Goal: Task Accomplishment & Management: Manage account settings

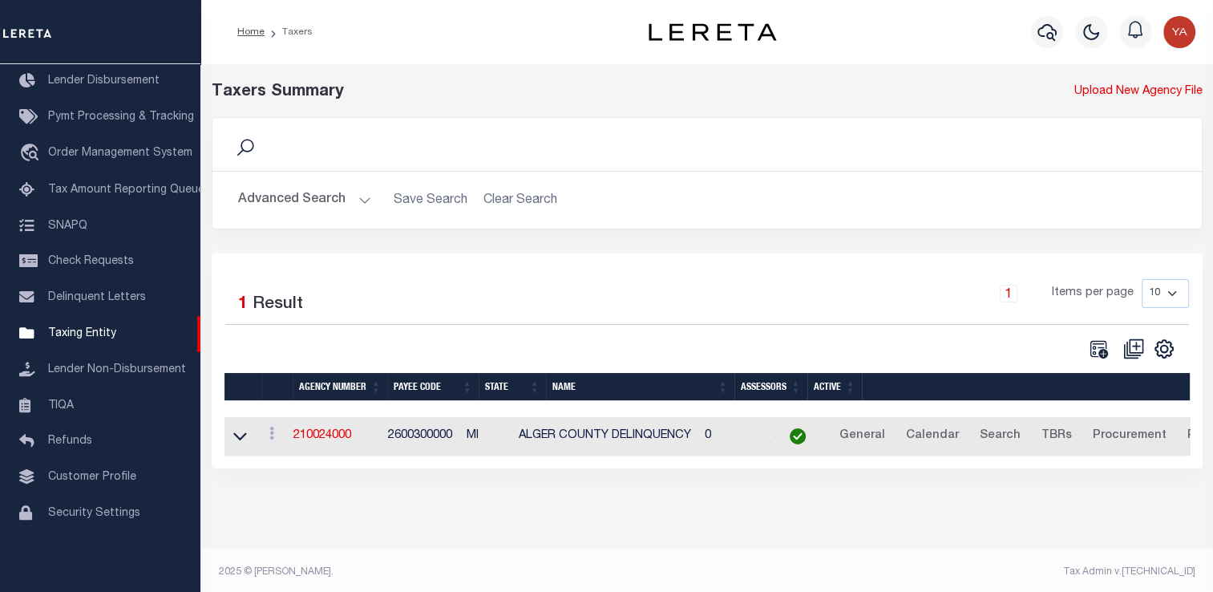
scroll to position [5, 0]
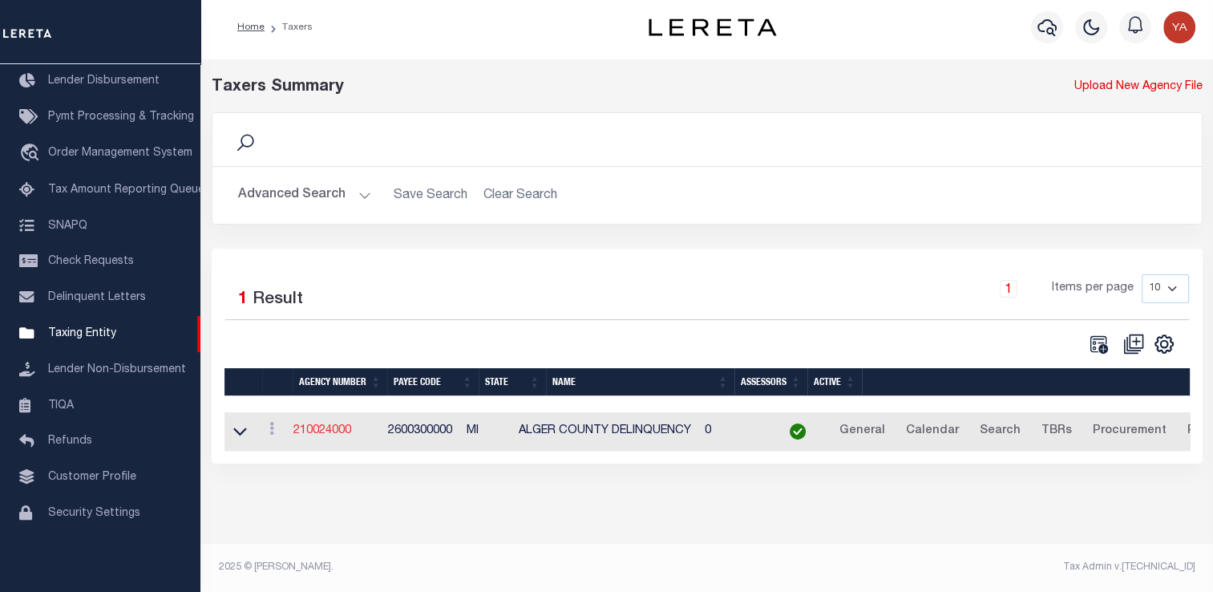
click at [342, 428] on link "210024000" at bounding box center [322, 430] width 58 height 11
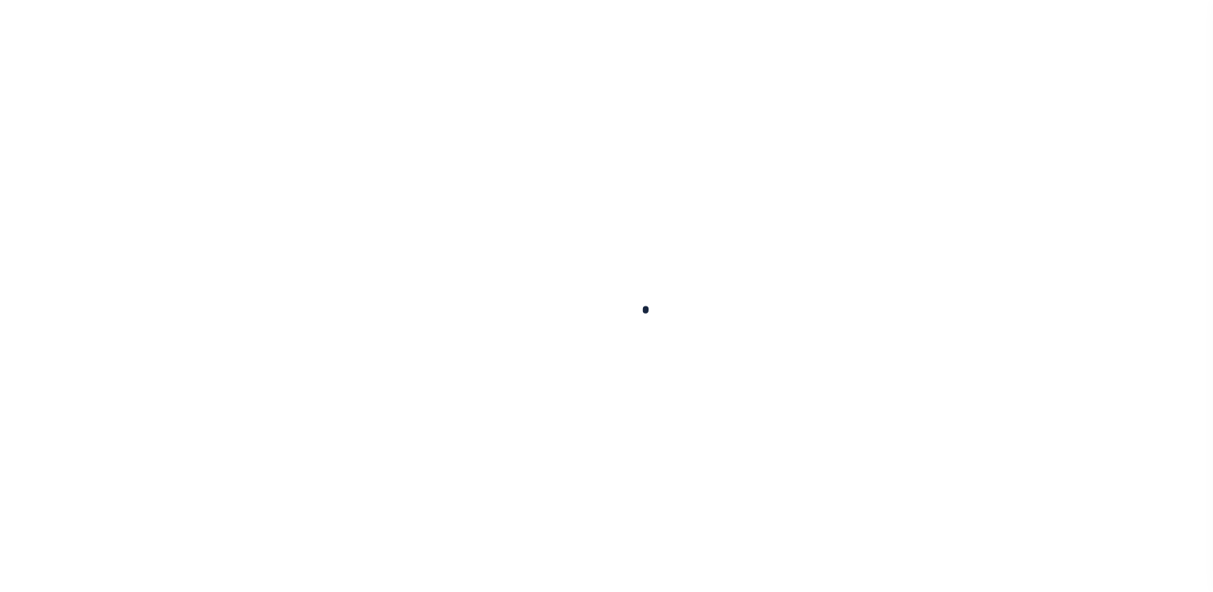
select select
checkbox input "false"
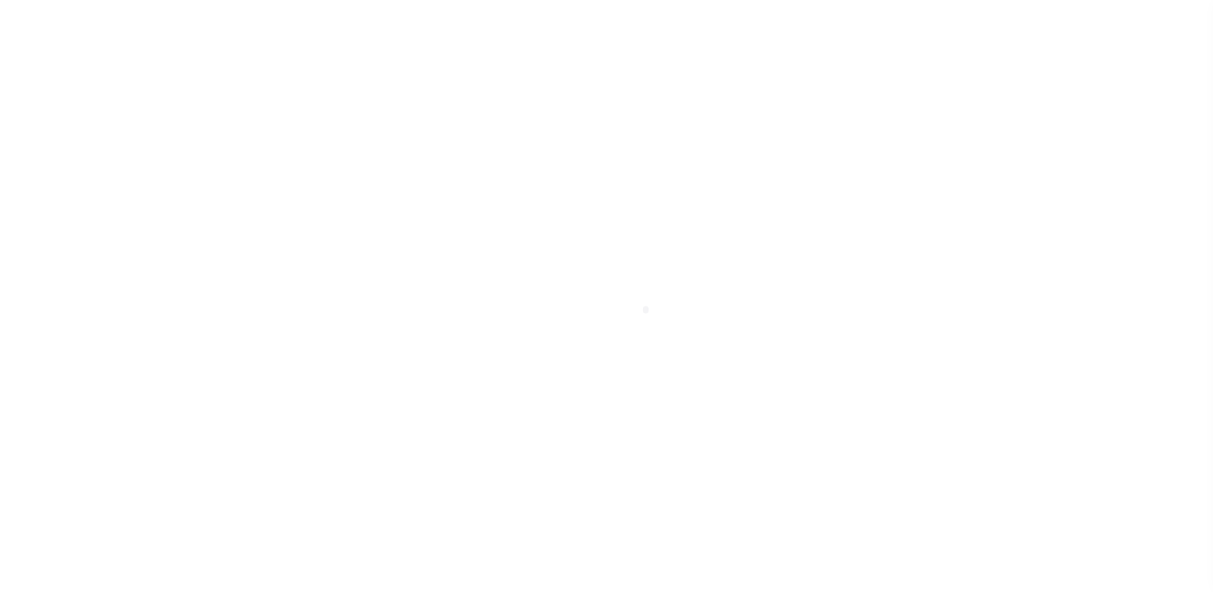
select select "1"
checkbox input "false"
type input "2600300000"
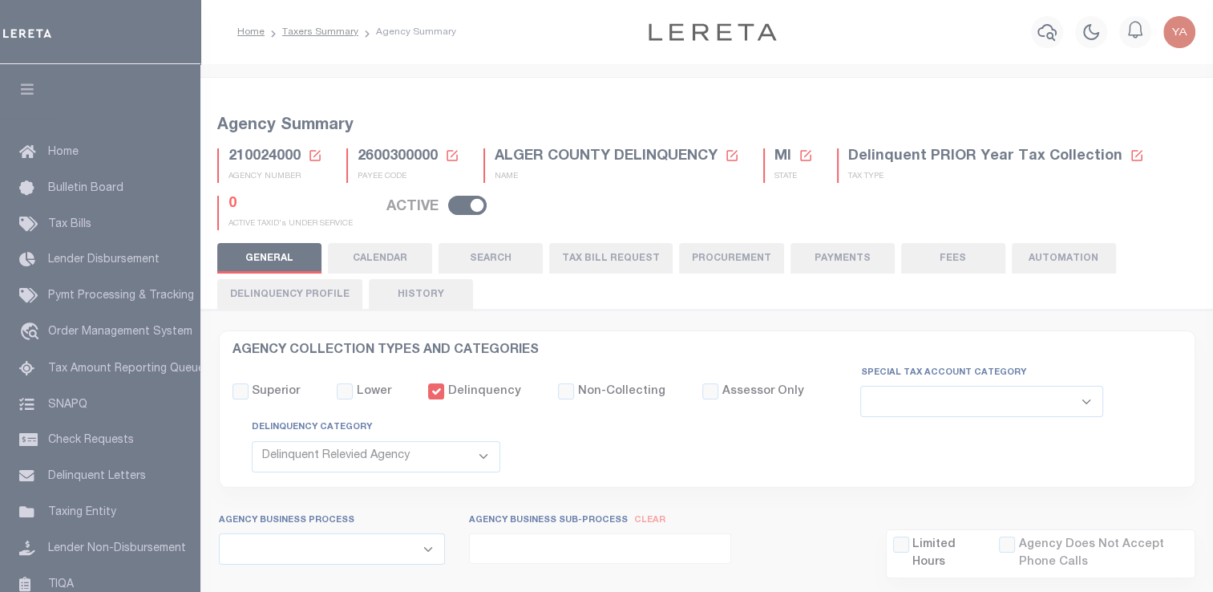
select select
select select "2022"
type input "24"
select select
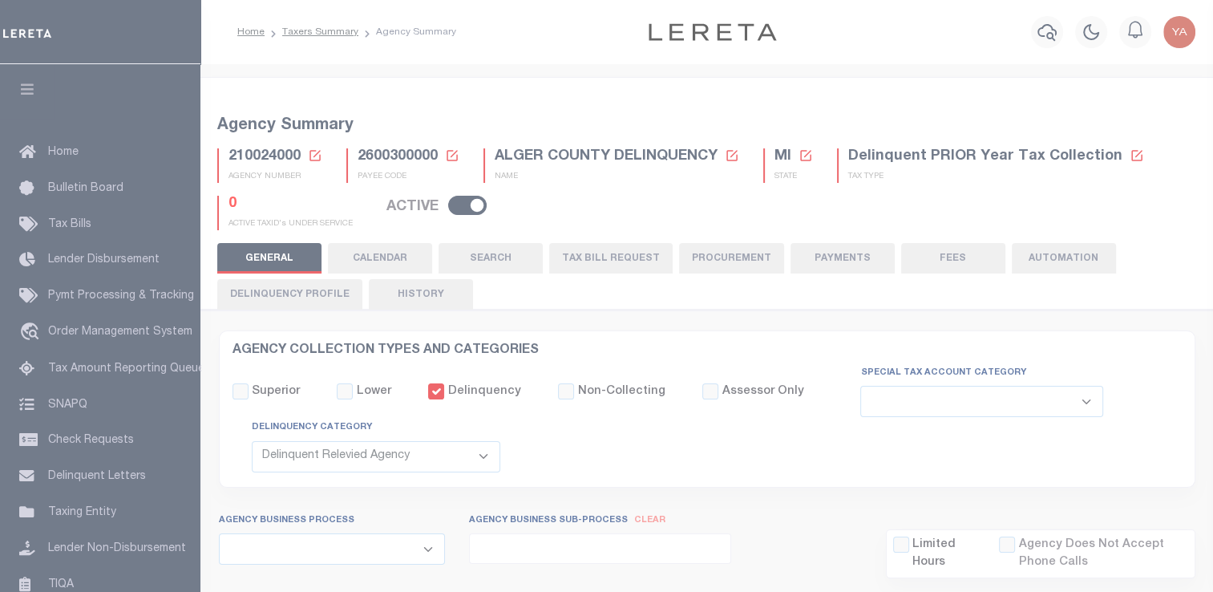
select select
type input "210024000"
type input "ALGER COUNTY DELINQUENCY"
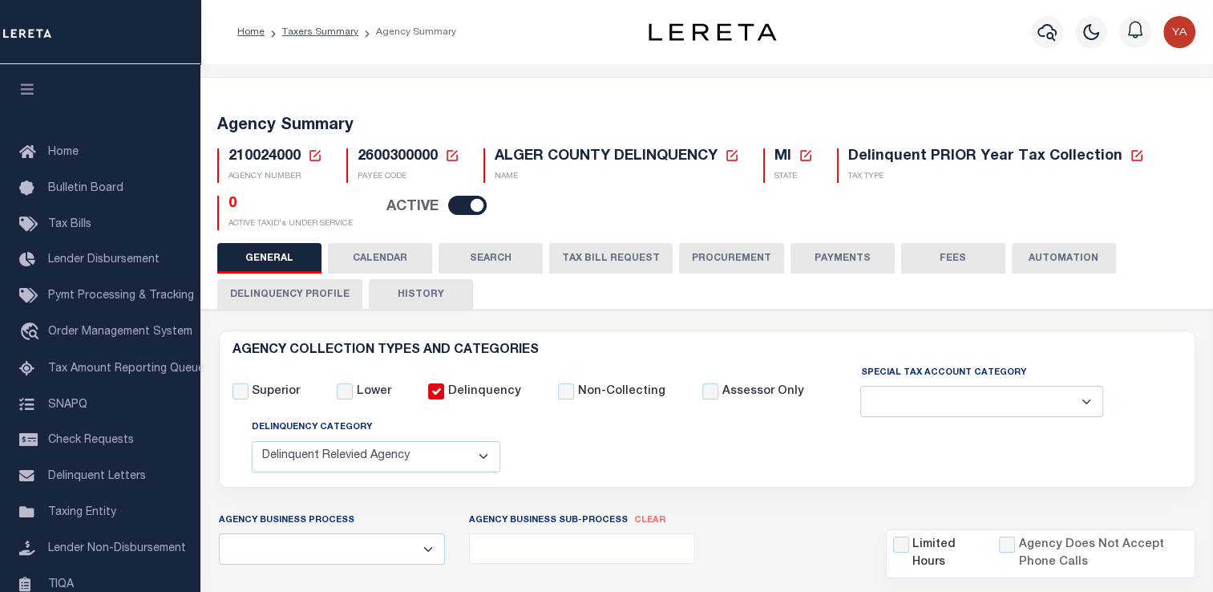
click at [320, 293] on button "Delinquency Profile" at bounding box center [289, 294] width 145 height 30
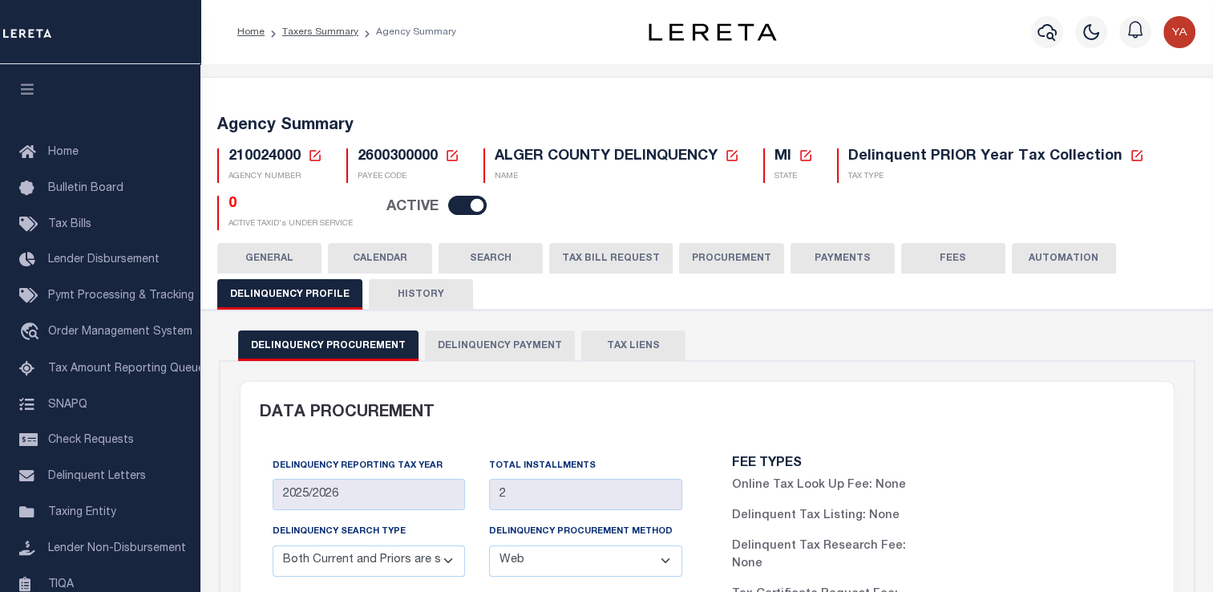
click at [472, 345] on button "Delinquency Payment" at bounding box center [500, 345] width 150 height 30
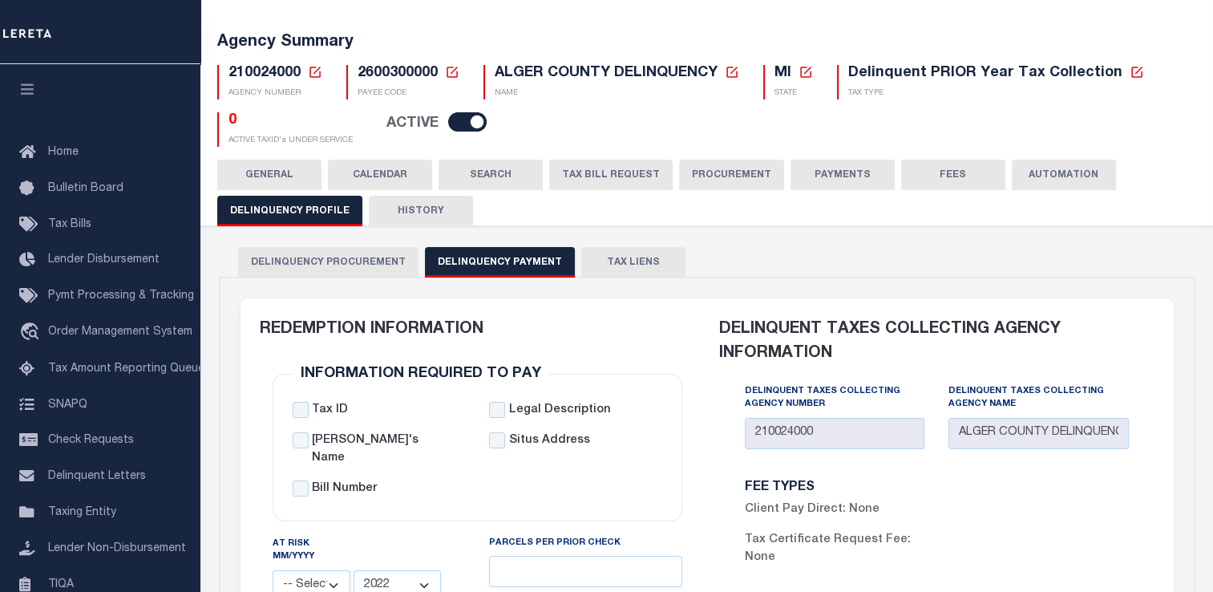
scroll to position [80, 0]
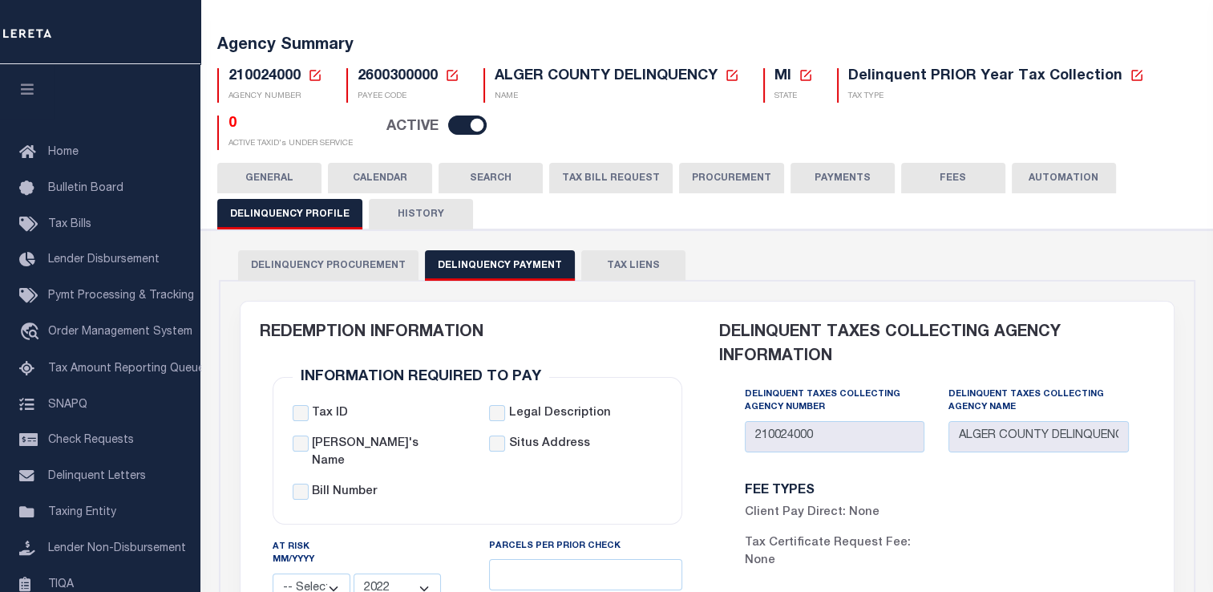
click at [234, 79] on span "210024000" at bounding box center [264, 76] width 72 height 14
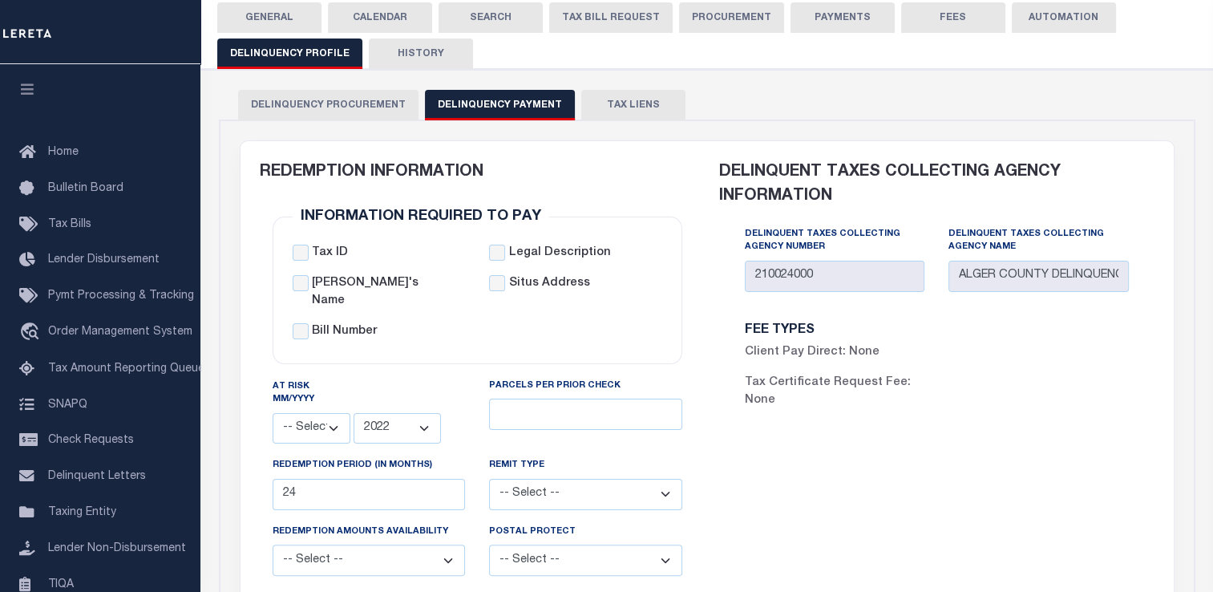
scroll to position [0, 0]
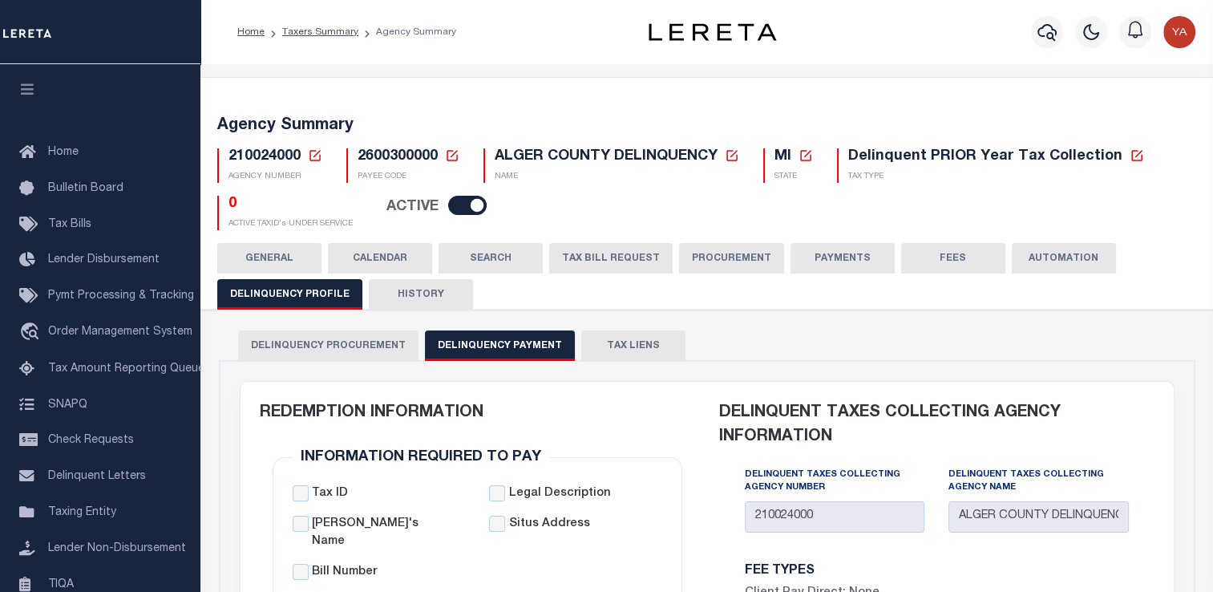
click at [452, 160] on icon at bounding box center [451, 155] width 11 height 11
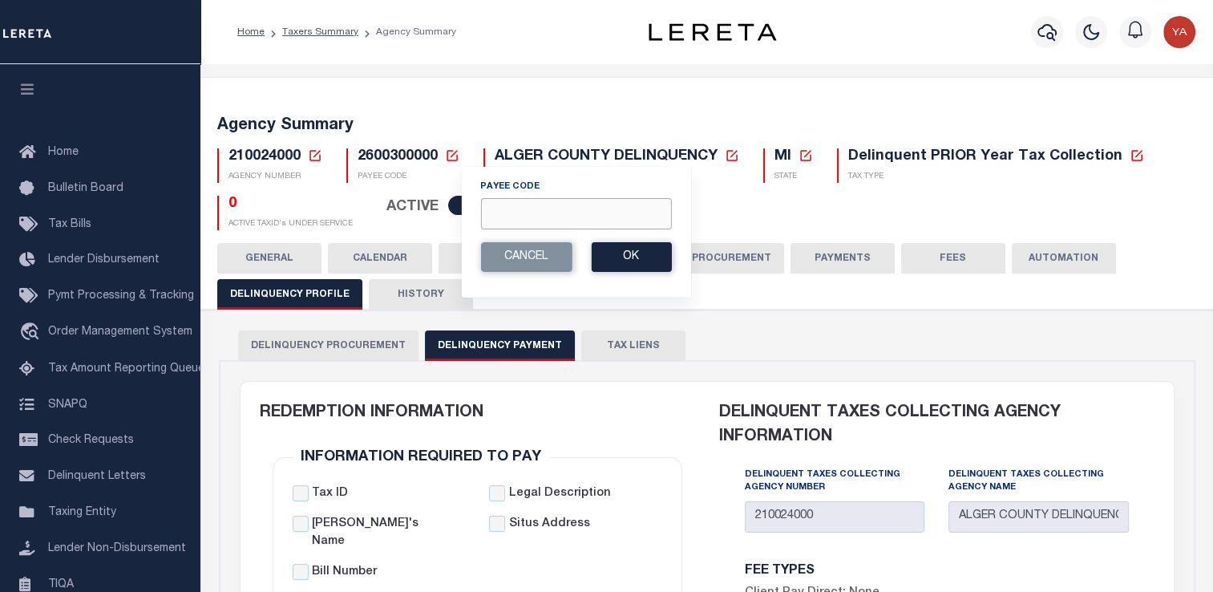
click at [515, 211] on input "Payee Code" at bounding box center [575, 213] width 191 height 31
paste input "2600341005"
type input "2600341005"
click at [638, 259] on button "Ok" at bounding box center [631, 257] width 80 height 30
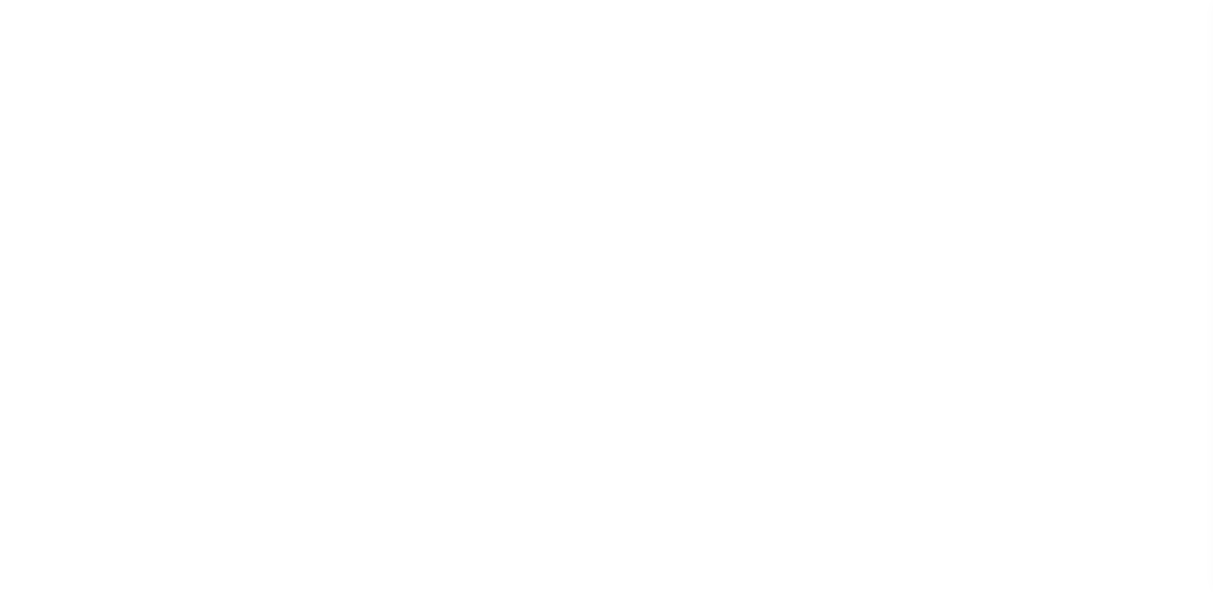
checkbox input "true"
select select
select select "2022"
type input "24"
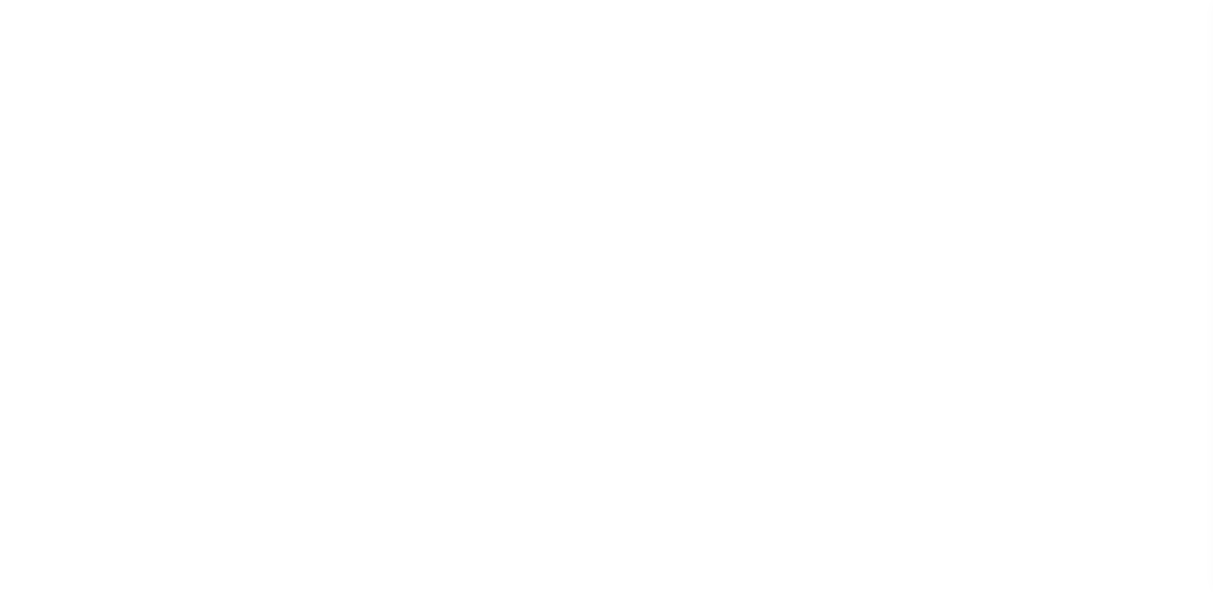
select select
type input "210024000"
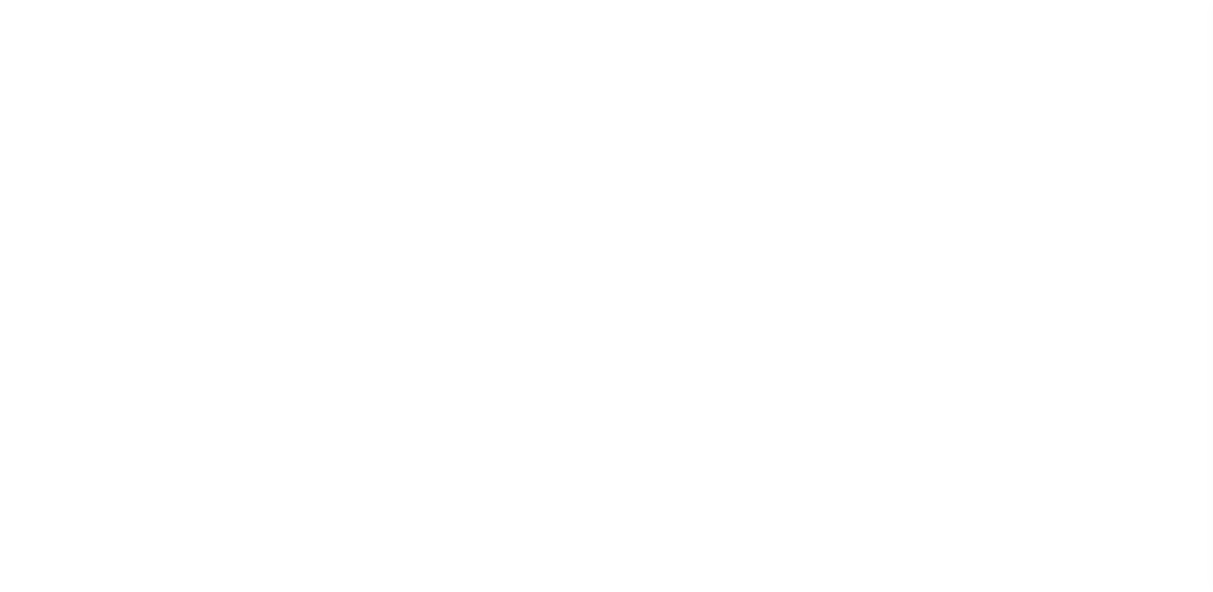
type input "ALGER COUNTY DELINQUENCY"
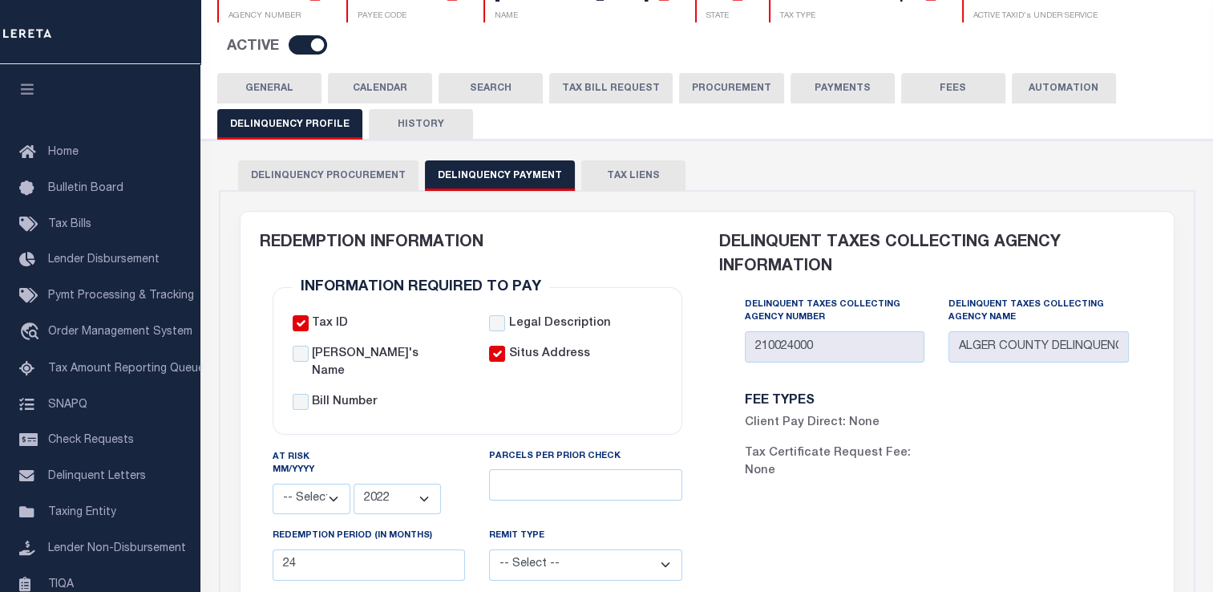
scroll to position [160, 0]
drag, startPoint x: 261, startPoint y: 91, endPoint x: 305, endPoint y: 198, distance: 115.7
click at [265, 94] on button "GENERAL" at bounding box center [269, 88] width 104 height 30
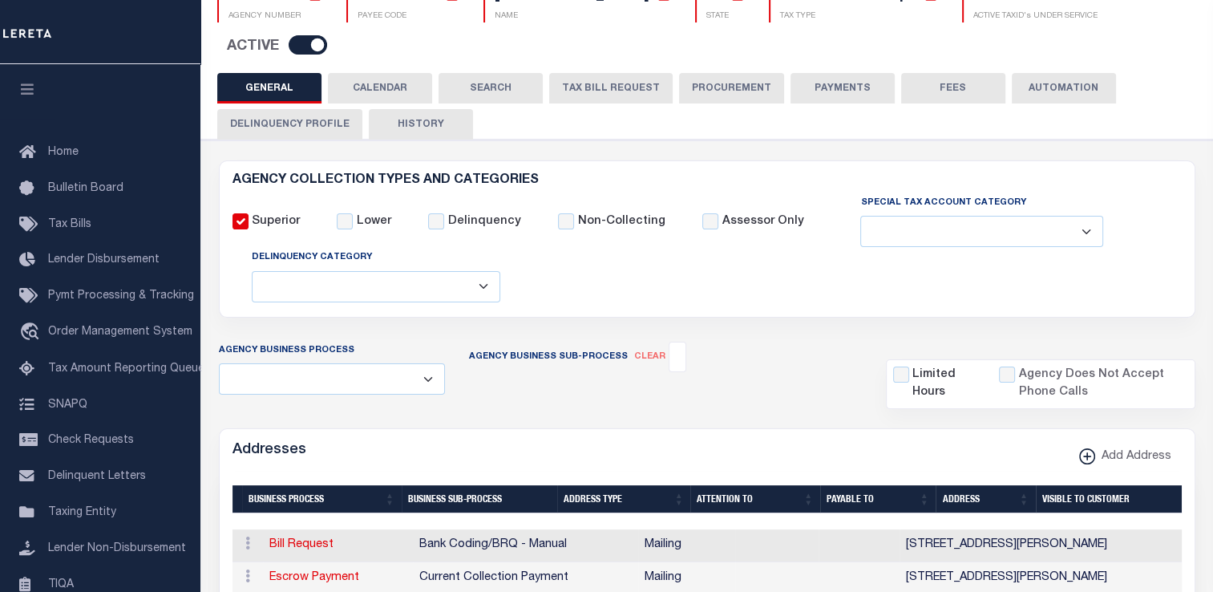
scroll to position [481, 0]
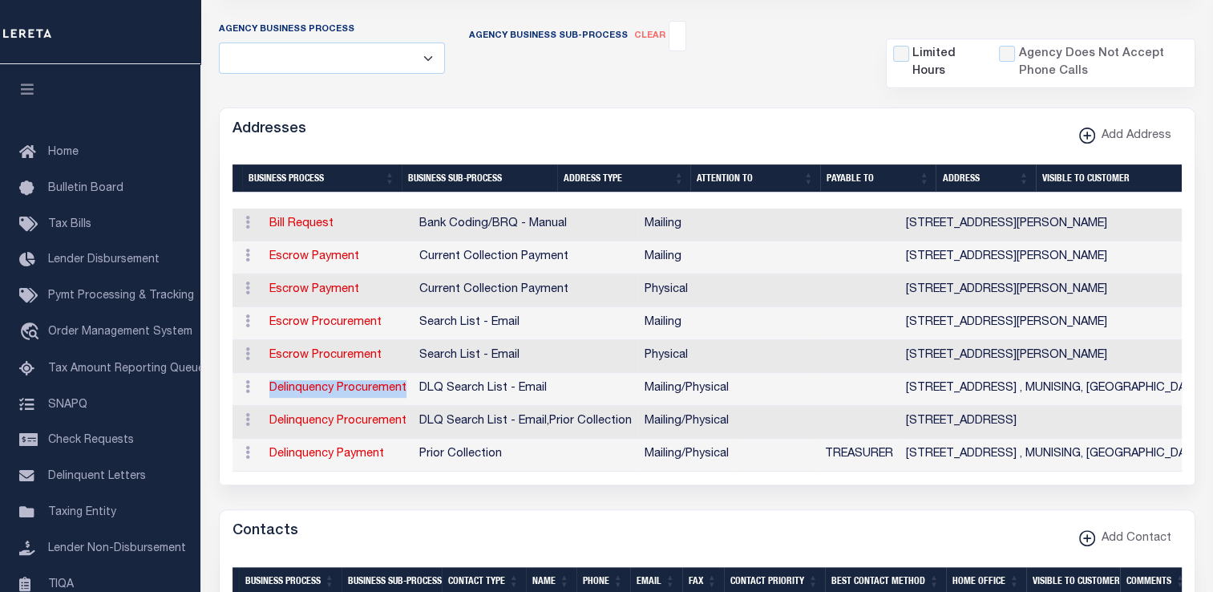
drag, startPoint x: 263, startPoint y: 391, endPoint x: 405, endPoint y: 392, distance: 141.9
click at [405, 392] on tr "ACTIONS View Address Delinquency Procurement DLQ Search List - Email Mailing/Ph…" at bounding box center [786, 389] width 1109 height 33
drag, startPoint x: 264, startPoint y: 454, endPoint x: 395, endPoint y: 454, distance: 131.5
click at [395, 454] on td "Delinquency Payment" at bounding box center [338, 454] width 150 height 33
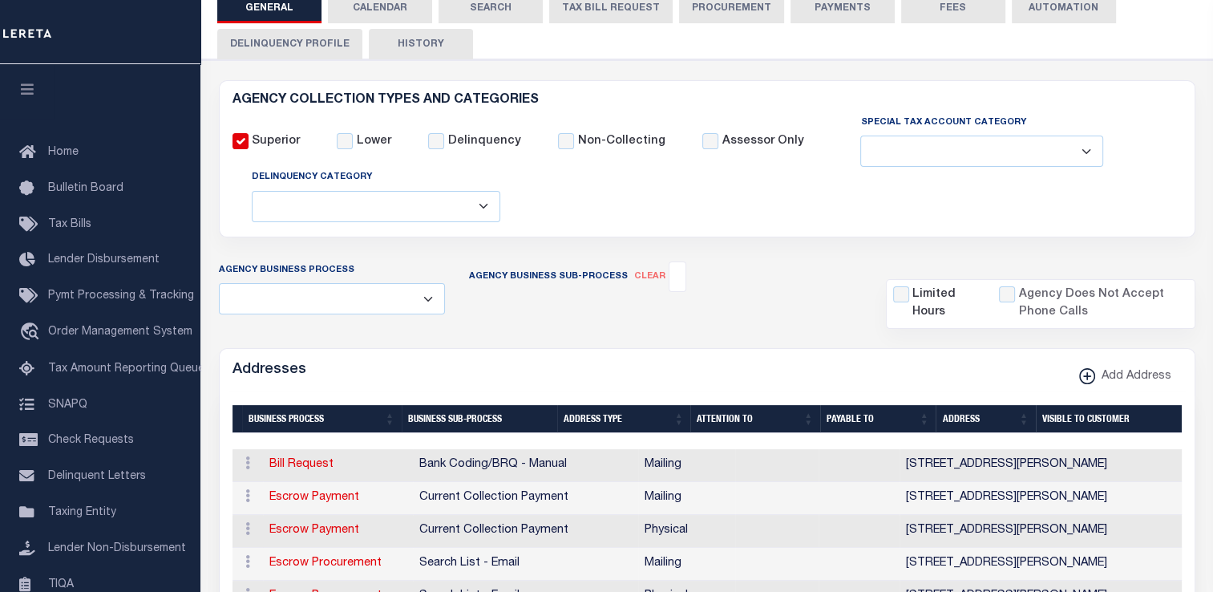
scroll to position [561, 0]
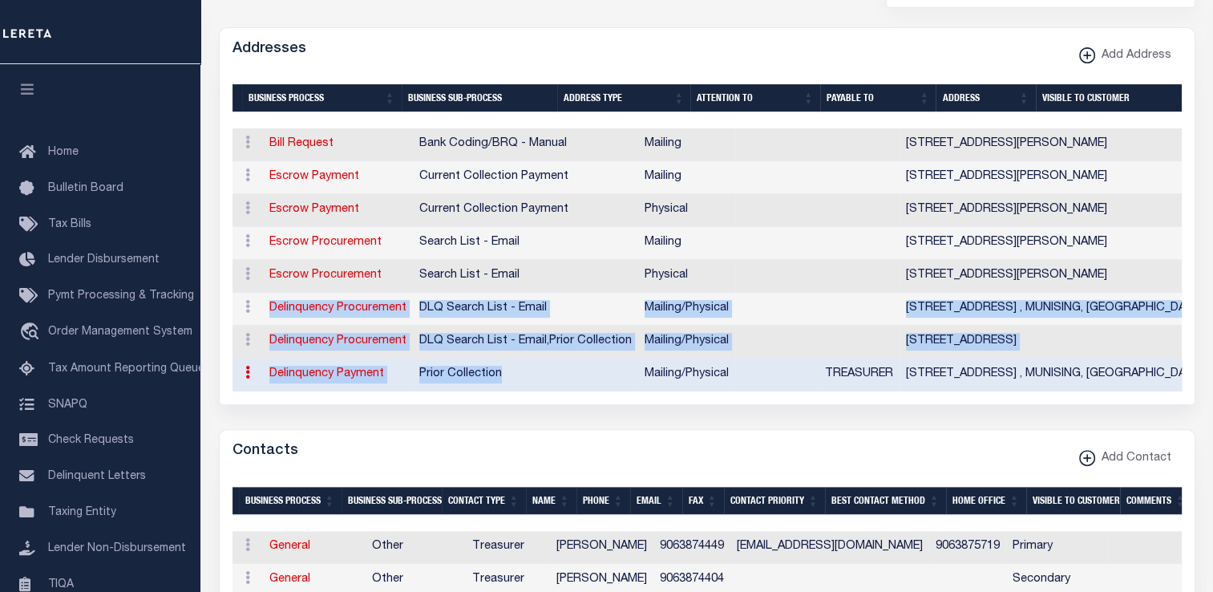
drag, startPoint x: 257, startPoint y: 303, endPoint x: 515, endPoint y: 374, distance: 268.3
click at [515, 374] on tbody "ACTIONS Edit Address Delete Address Bill Request Bank Coding/BRQ - Manual Maili…" at bounding box center [786, 259] width 1109 height 263
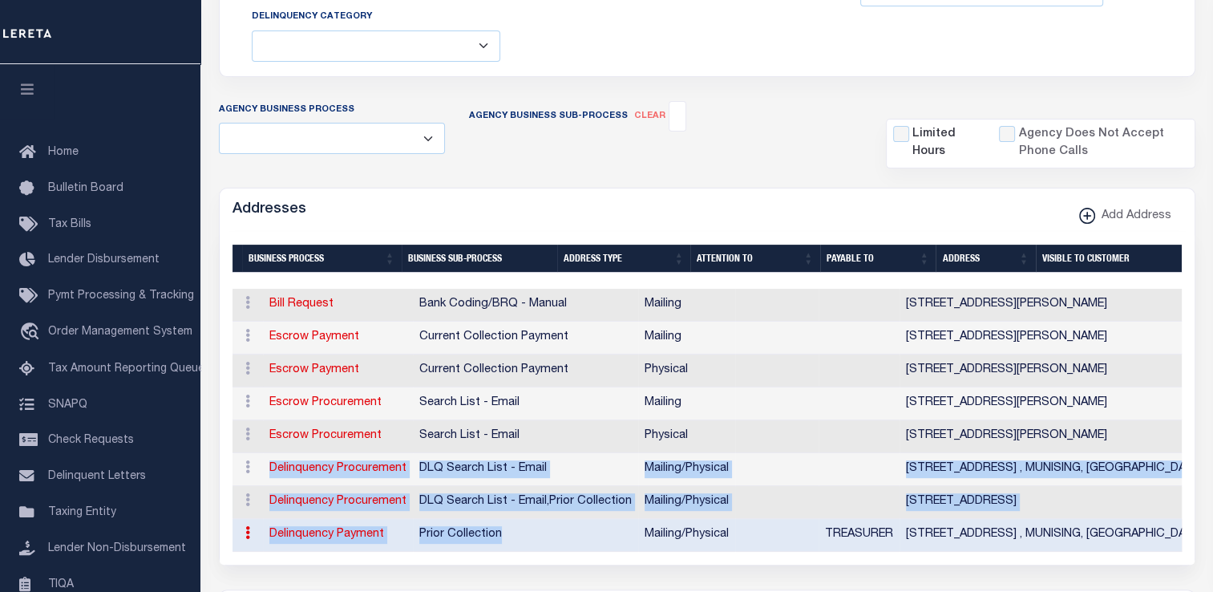
scroll to position [481, 0]
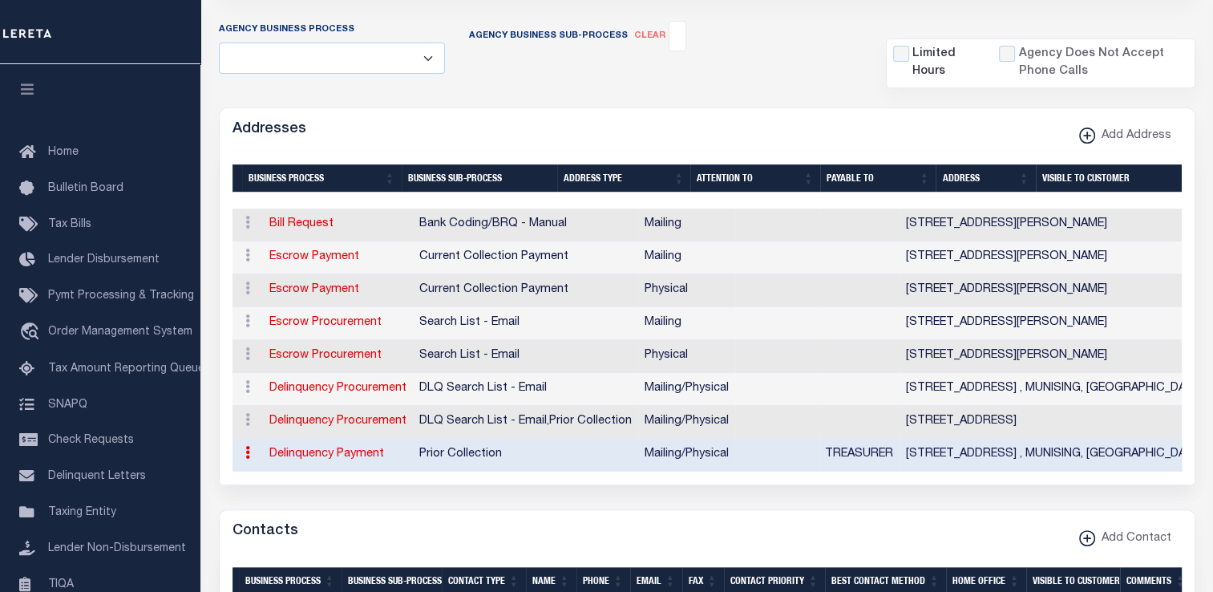
click at [528, 539] on div "Contacts Add Contact" at bounding box center [707, 532] width 975 height 44
